Goal: Task Accomplishment & Management: Manage account settings

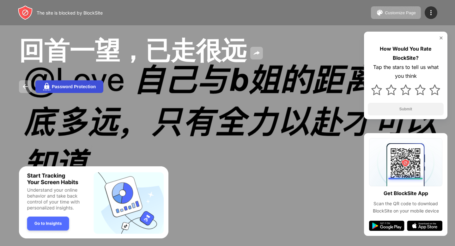
click at [57, 91] on button "Password Protection" at bounding box center [69, 86] width 68 height 13
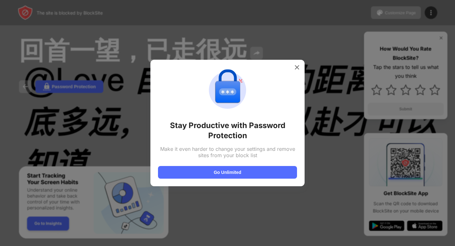
click at [291, 74] on div "Stay Productive with Password Protection Make it even harder to change your set…" at bounding box center [227, 122] width 139 height 111
click at [296, 63] on div at bounding box center [297, 67] width 10 height 10
